Goal: Information Seeking & Learning: Learn about a topic

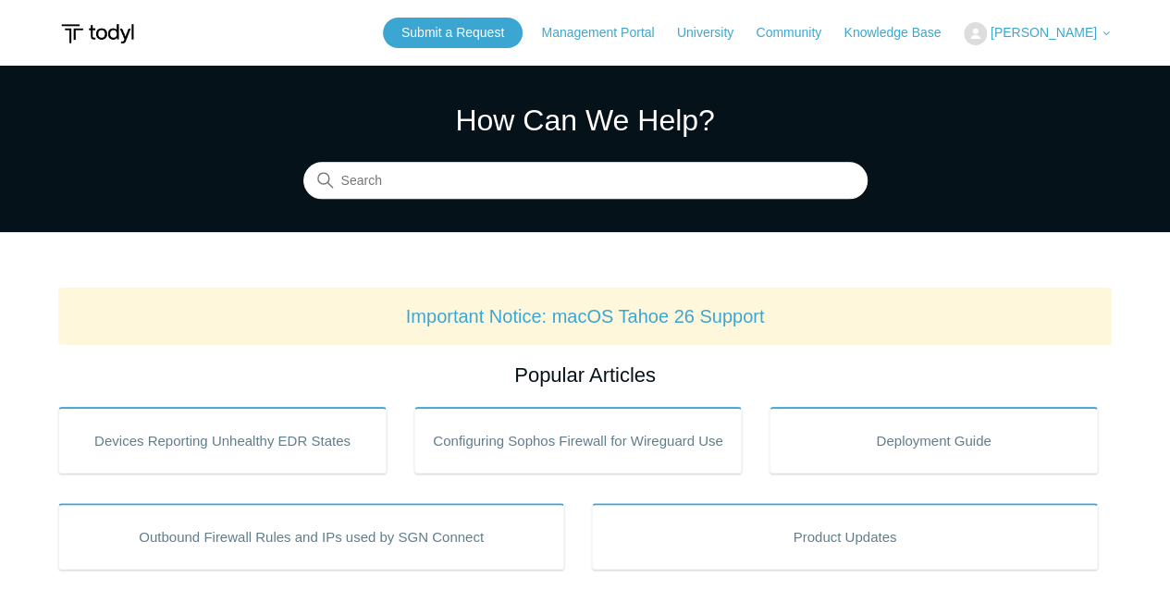
click at [400, 137] on h1 "How Can We Help?" at bounding box center [585, 120] width 564 height 44
click at [405, 174] on input "Search" at bounding box center [585, 181] width 564 height 37
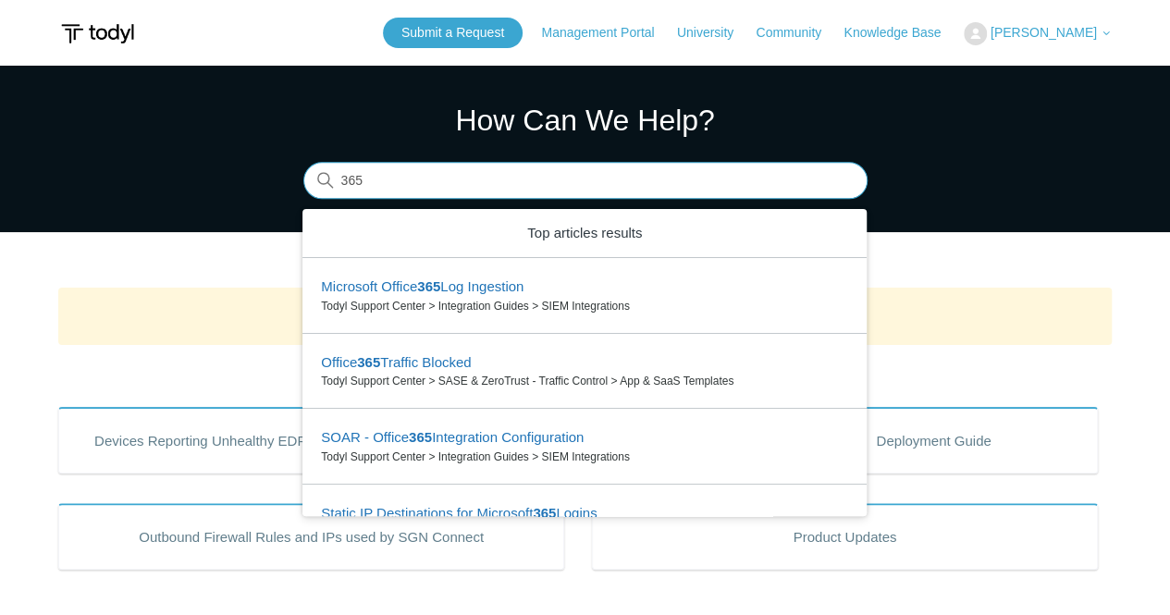
type input "365"
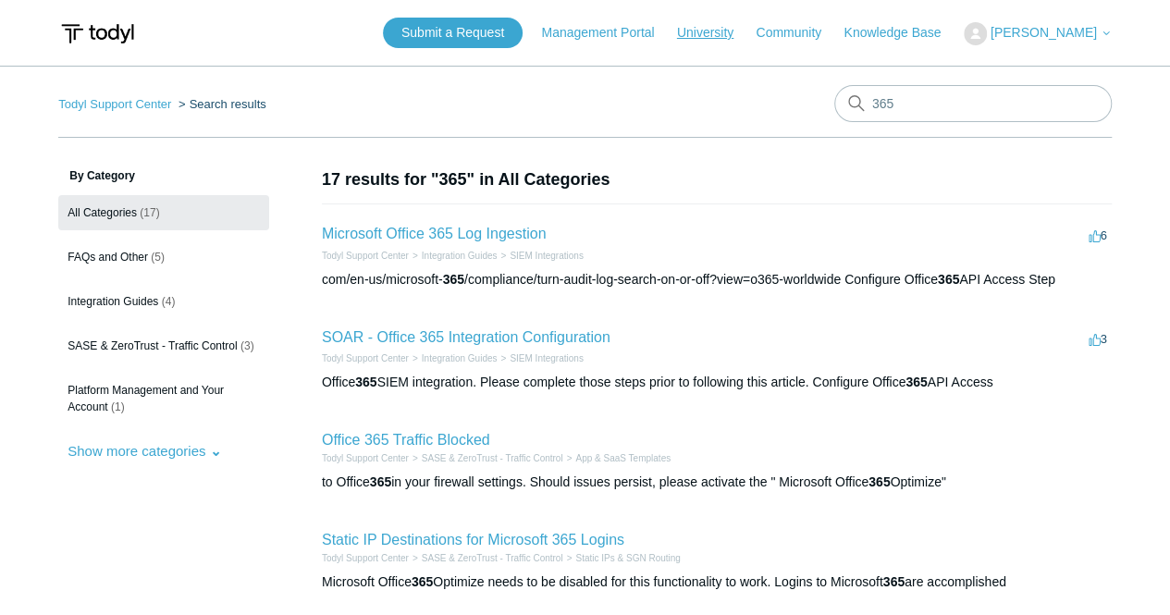
click at [749, 37] on link "University" at bounding box center [714, 32] width 75 height 19
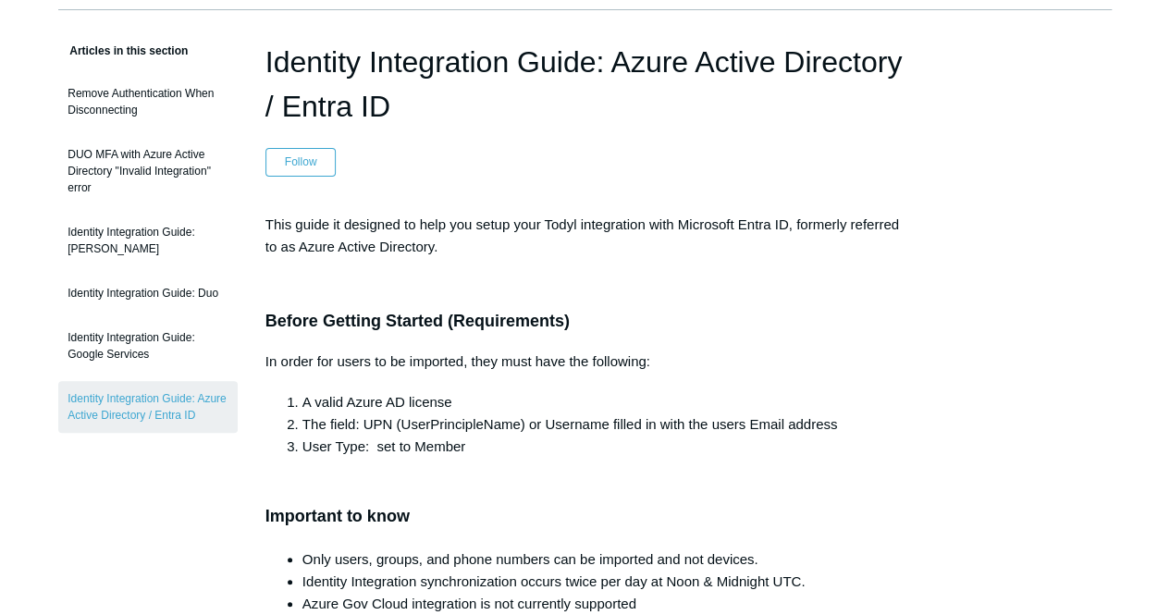
scroll to position [93, 0]
